Goal: Register for event/course

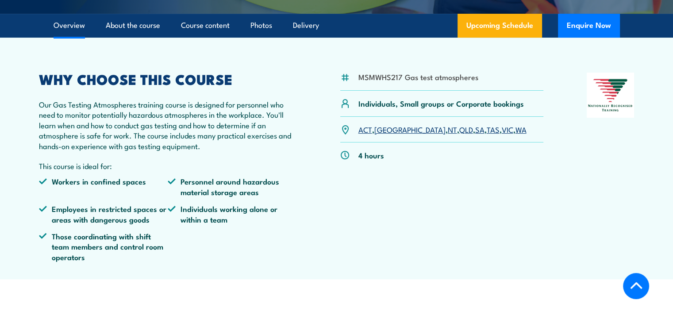
scroll to position [234, 0]
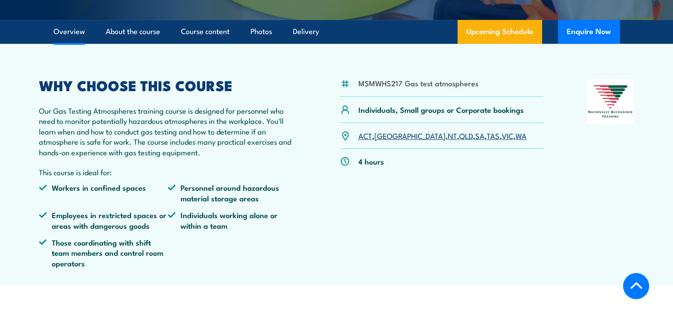
click at [515, 135] on link "WA" at bounding box center [520, 135] width 11 height 11
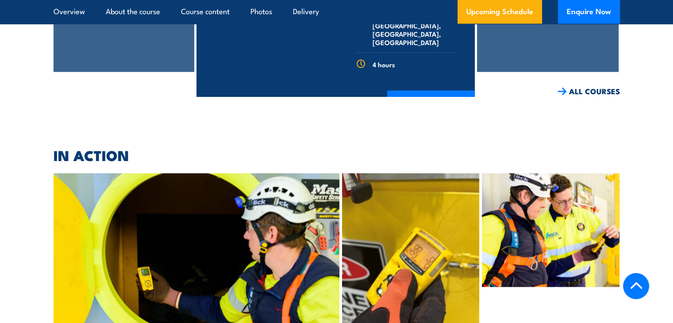
scroll to position [1938, 0]
